Goal: Entertainment & Leisure: Browse casually

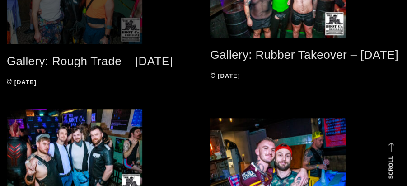
scroll to position [151, 0]
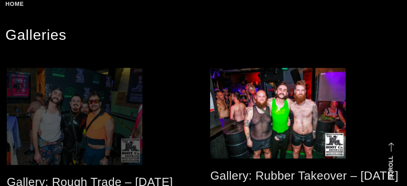
click at [82, 120] on span at bounding box center [102, 116] width 190 height 97
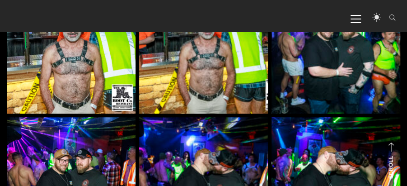
scroll to position [3978, 0]
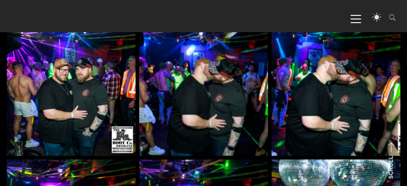
click at [250, 81] on img at bounding box center [203, 91] width 129 height 129
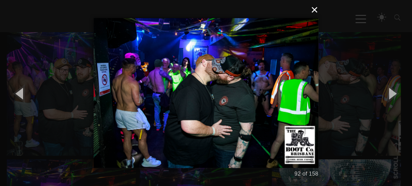
click at [314, 9] on button "×" at bounding box center [208, 10] width 225 height 20
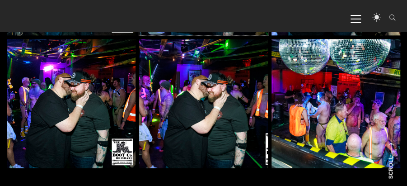
scroll to position [4219, 0]
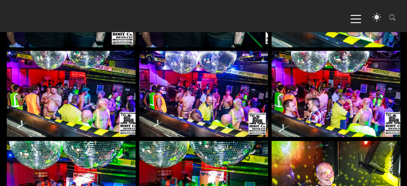
click at [65, 82] on img at bounding box center [71, 94] width 129 height 86
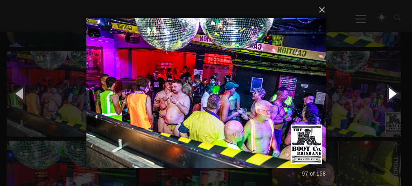
click at [390, 92] on button "button" at bounding box center [391, 93] width 41 height 50
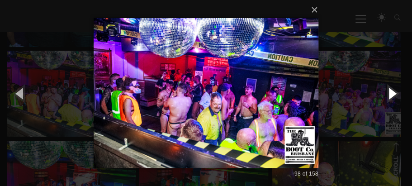
click at [390, 92] on button "button" at bounding box center [391, 93] width 41 height 50
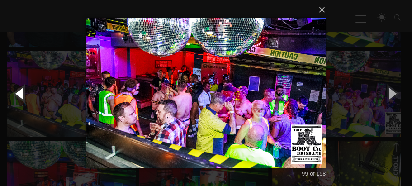
click at [16, 90] on button "button" at bounding box center [20, 93] width 41 height 50
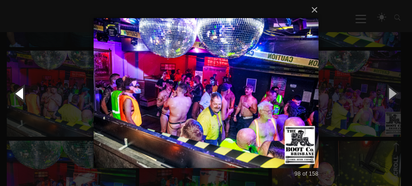
click at [16, 90] on button "button" at bounding box center [20, 93] width 41 height 50
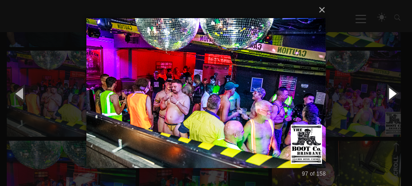
click at [389, 93] on button "button" at bounding box center [391, 93] width 41 height 50
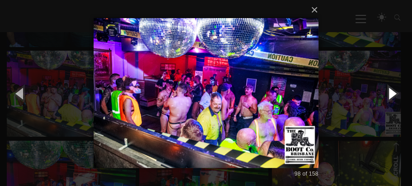
click at [389, 93] on button "button" at bounding box center [391, 93] width 41 height 50
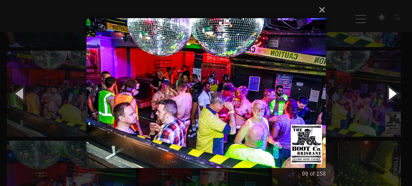
click at [389, 93] on button "button" at bounding box center [391, 93] width 41 height 50
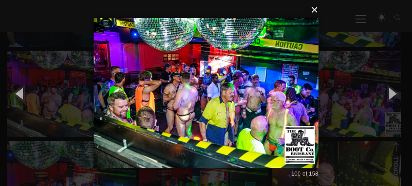
click at [316, 8] on button "×" at bounding box center [208, 10] width 225 height 20
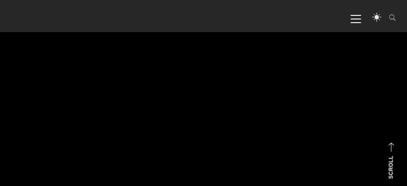
scroll to position [6479, 0]
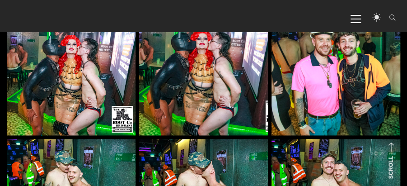
click at [41, 52] on img at bounding box center [71, 70] width 129 height 129
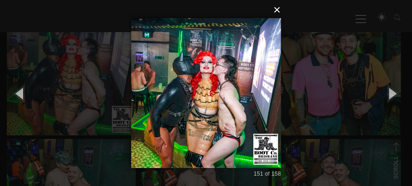
click at [277, 9] on button "×" at bounding box center [209, 10] width 150 height 20
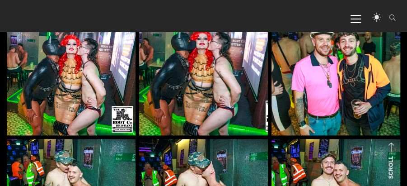
click at [208, 77] on img at bounding box center [203, 70] width 129 height 129
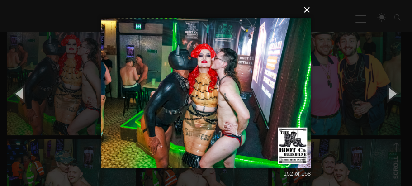
click at [308, 9] on button "×" at bounding box center [208, 10] width 209 height 20
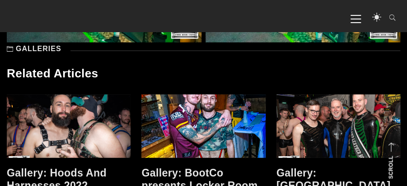
scroll to position [6841, 0]
